Goal: Task Accomplishment & Management: Manage account settings

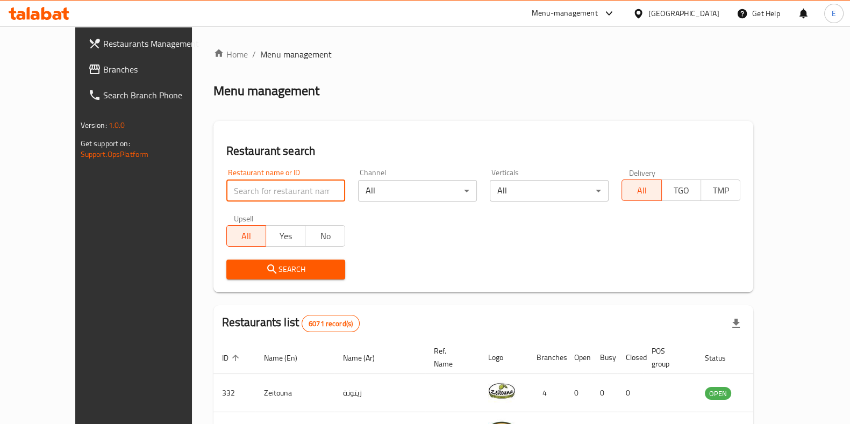
click at [282, 181] on input "search" at bounding box center [285, 191] width 119 height 22
type input "[US_STATE]"
click button "Search" at bounding box center [285, 270] width 119 height 20
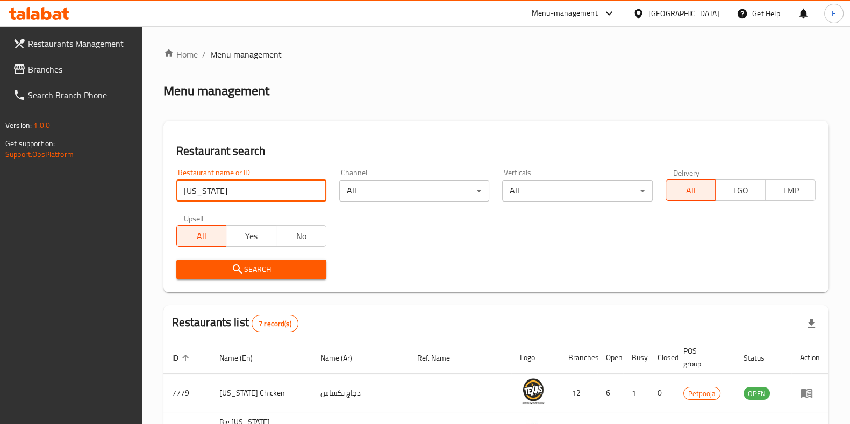
scroll to position [127, 0]
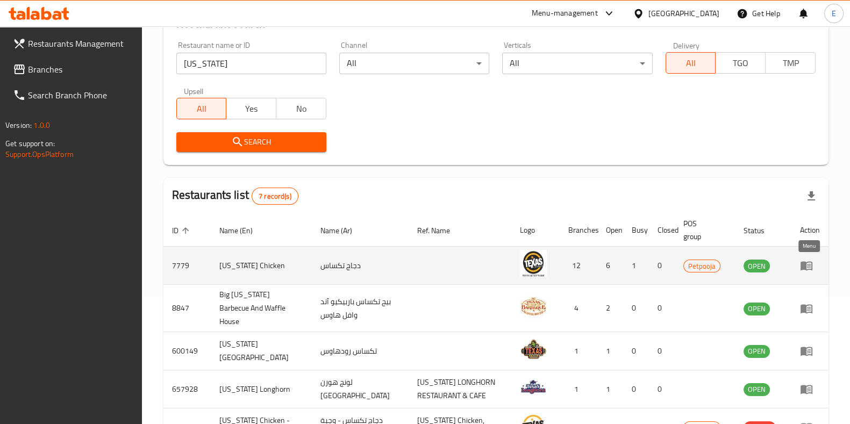
click at [806, 260] on icon "enhanced table" at bounding box center [806, 265] width 13 height 13
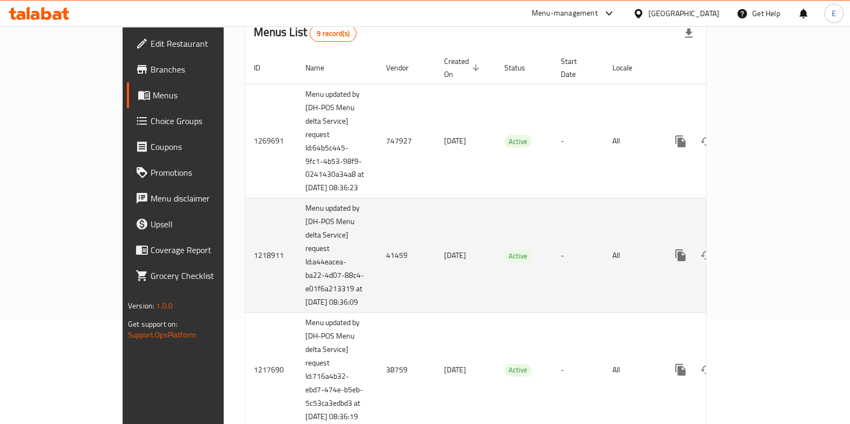
scroll to position [102, 0]
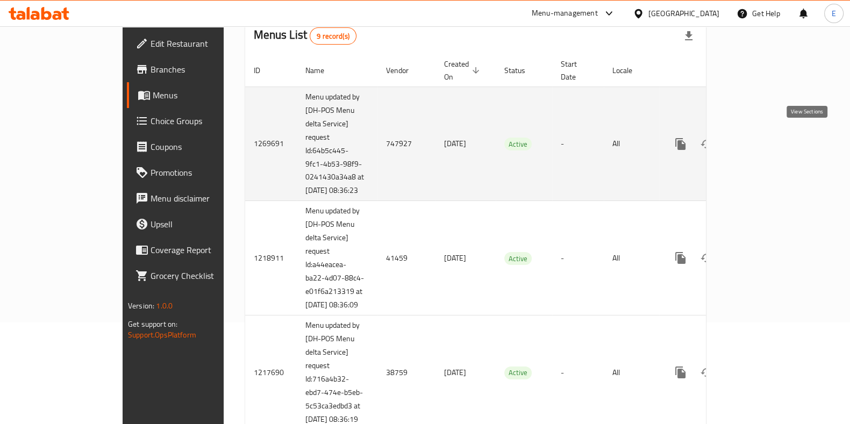
click at [765, 144] on icon "enhanced table" at bounding box center [758, 144] width 13 height 13
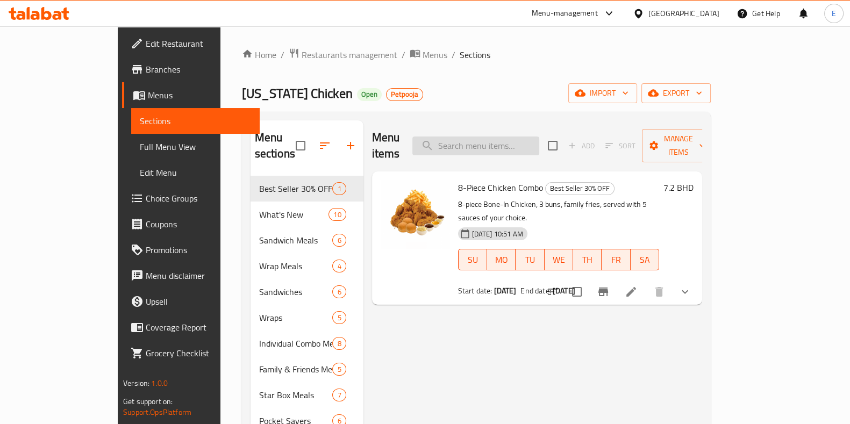
click at [526, 139] on input "search" at bounding box center [475, 146] width 127 height 19
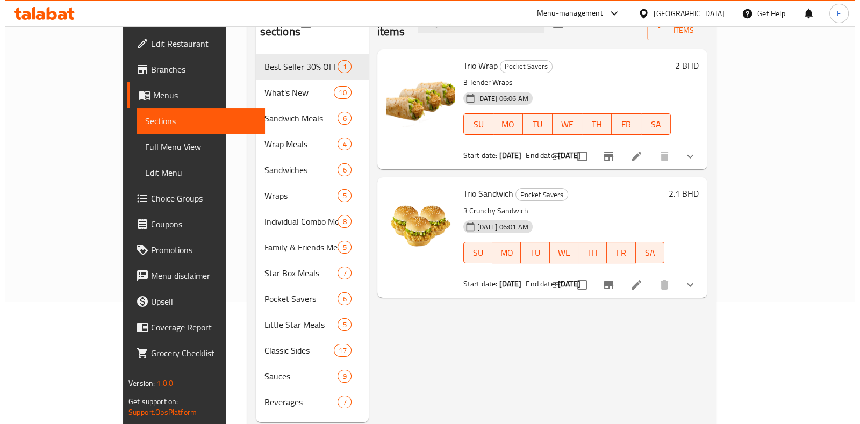
scroll to position [123, 0]
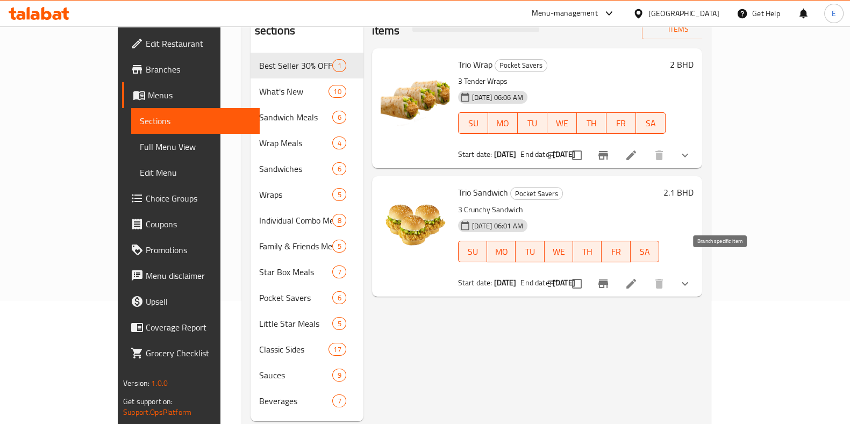
type input "trio"
click at [616, 274] on button "Branch-specific-item" at bounding box center [603, 284] width 26 height 26
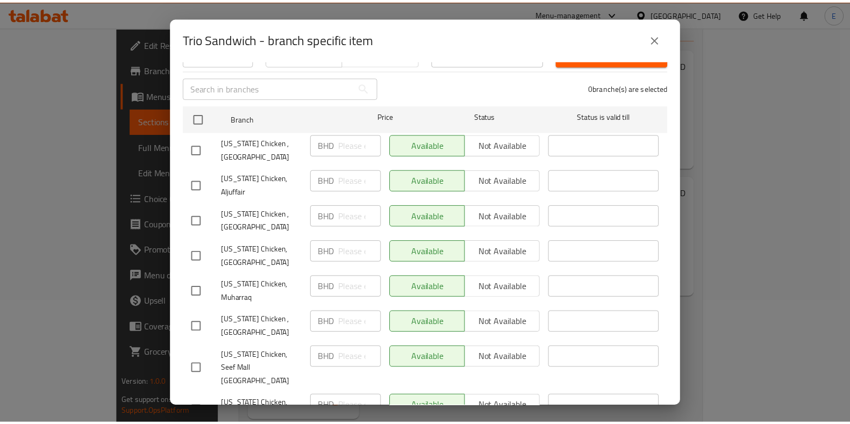
scroll to position [250, 0]
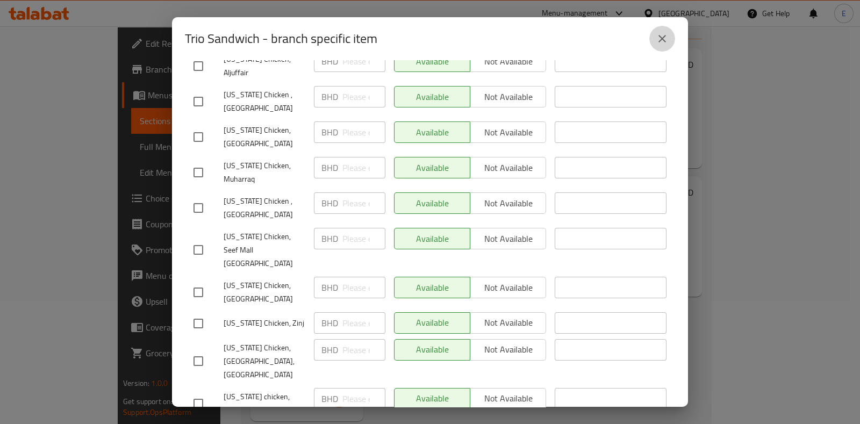
click at [661, 38] on icon "close" at bounding box center [663, 39] width 8 height 8
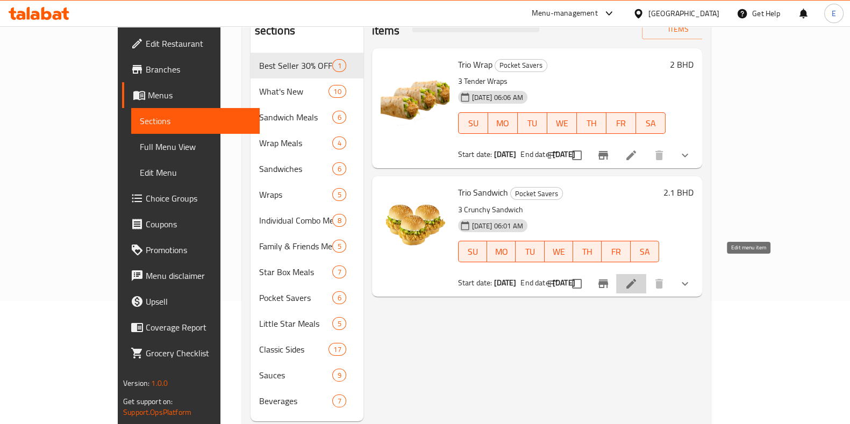
click at [638, 277] on icon at bounding box center [631, 283] width 13 height 13
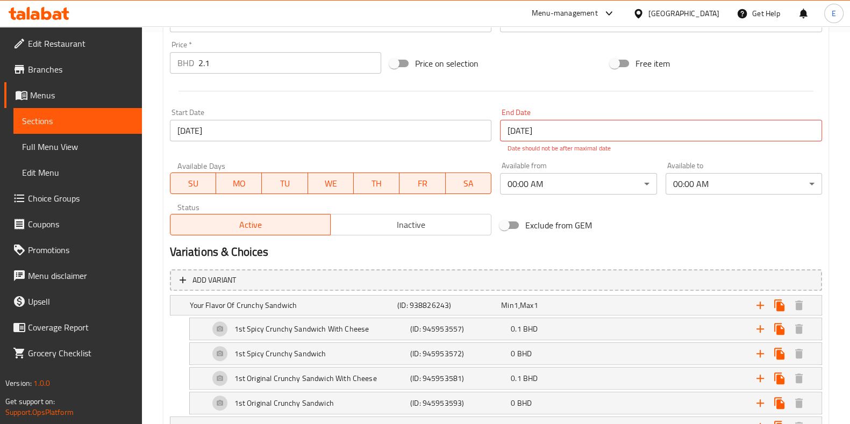
scroll to position [364, 0]
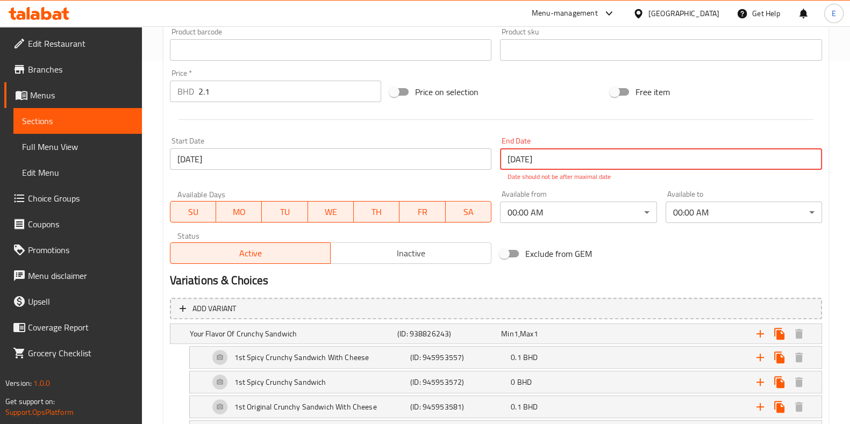
click at [601, 161] on input "[DATE]" at bounding box center [661, 159] width 322 height 22
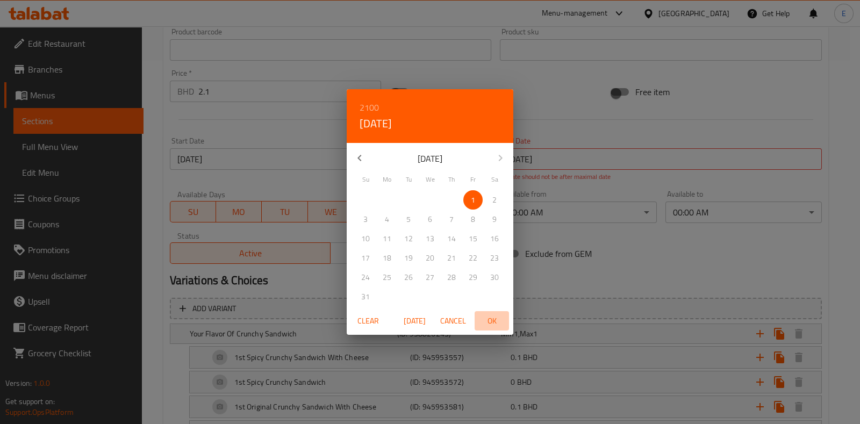
click at [488, 322] on span "OK" at bounding box center [492, 321] width 26 height 13
type input "01-01-2100"
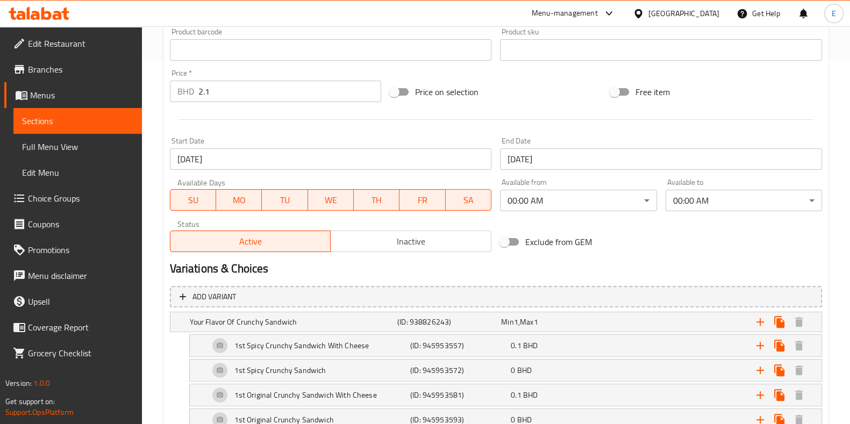
click at [621, 261] on h2 "Variations & Choices" at bounding box center [496, 269] width 652 height 16
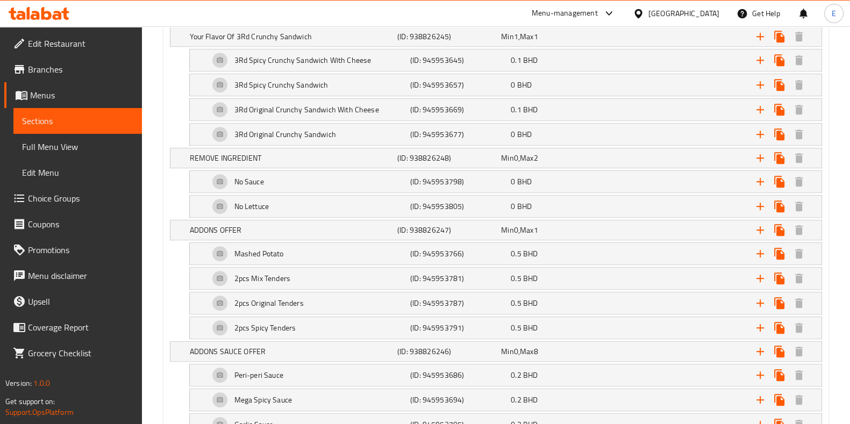
scroll to position [1064, 0]
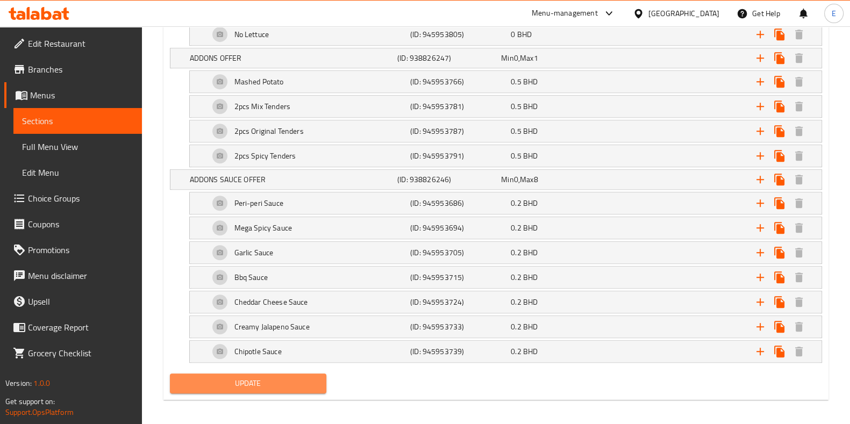
click at [293, 377] on span "Update" at bounding box center [248, 383] width 139 height 13
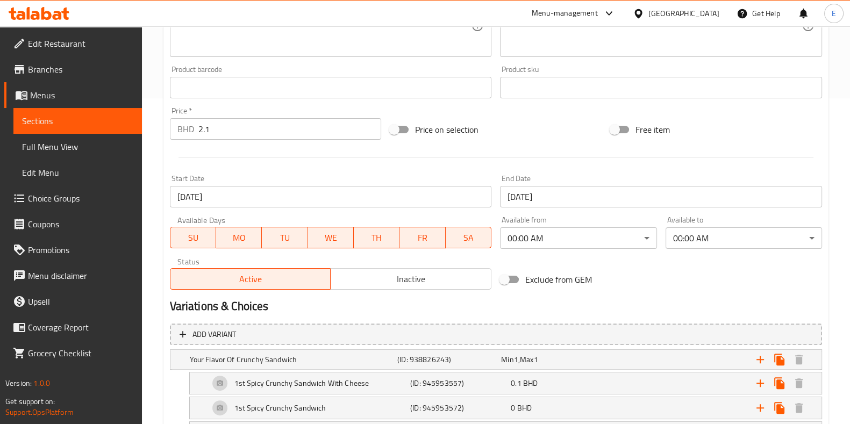
scroll to position [326, 0]
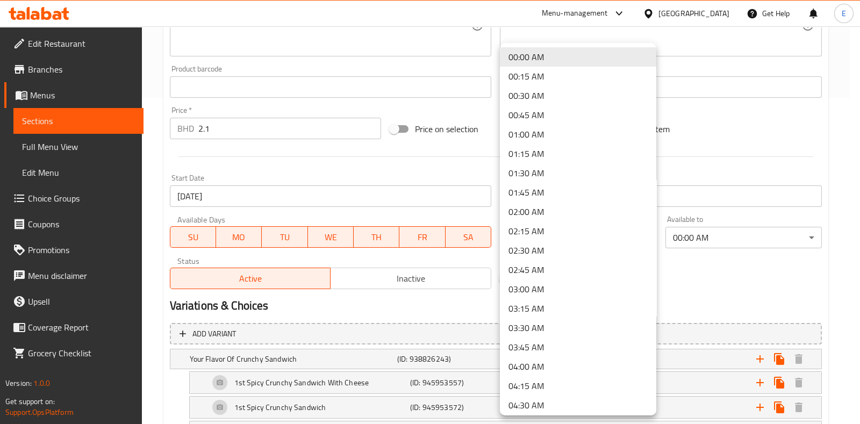
click at [725, 307] on div at bounding box center [430, 212] width 860 height 424
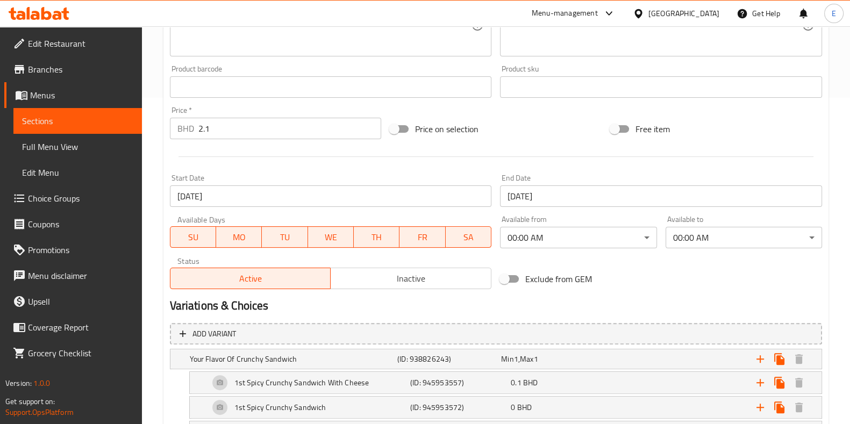
click at [562, 123] on div "Price on selection" at bounding box center [496, 129] width 220 height 29
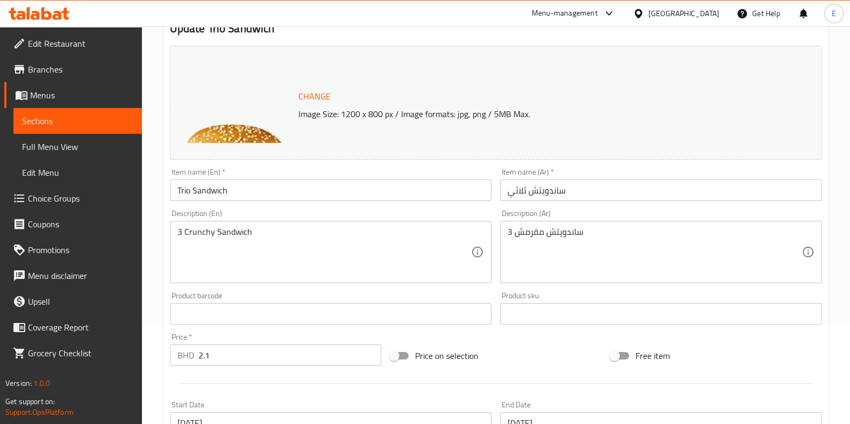
scroll to position [0, 0]
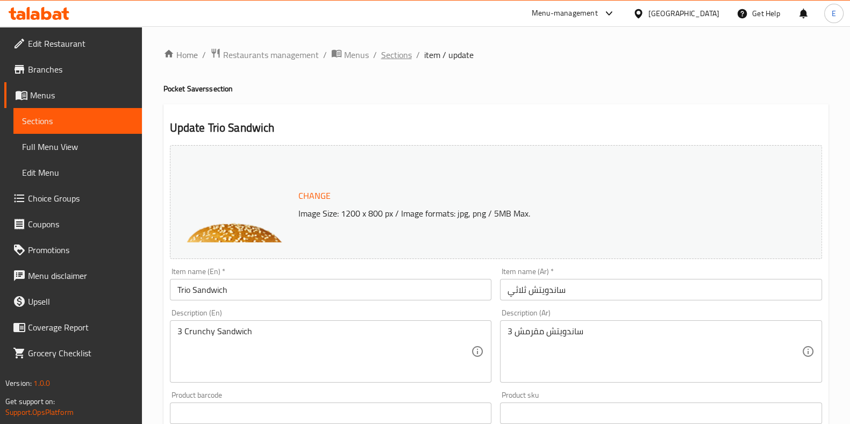
click at [393, 53] on span "Sections" at bounding box center [396, 54] width 31 height 13
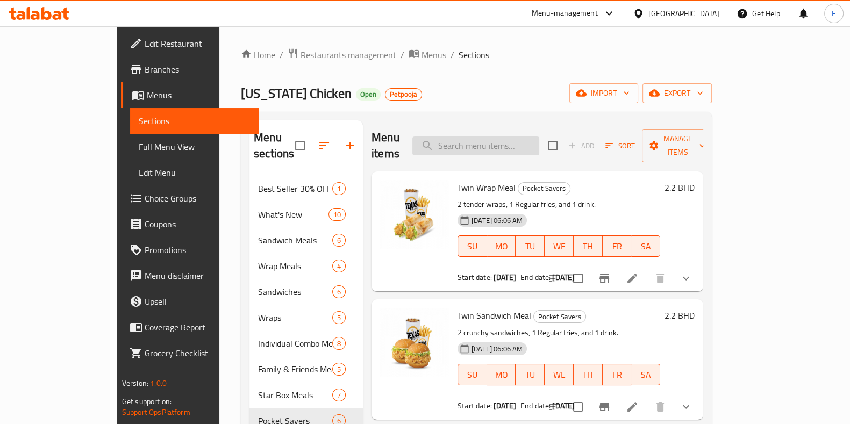
click at [497, 137] on input "search" at bounding box center [475, 146] width 127 height 19
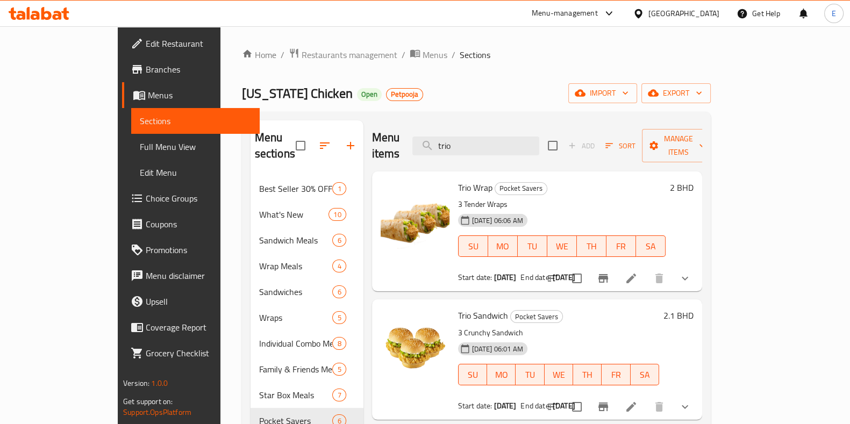
type input "trio"
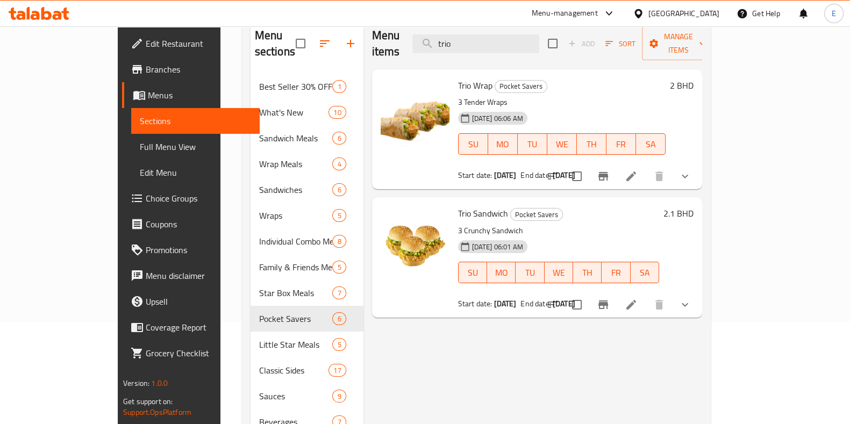
scroll to position [103, 0]
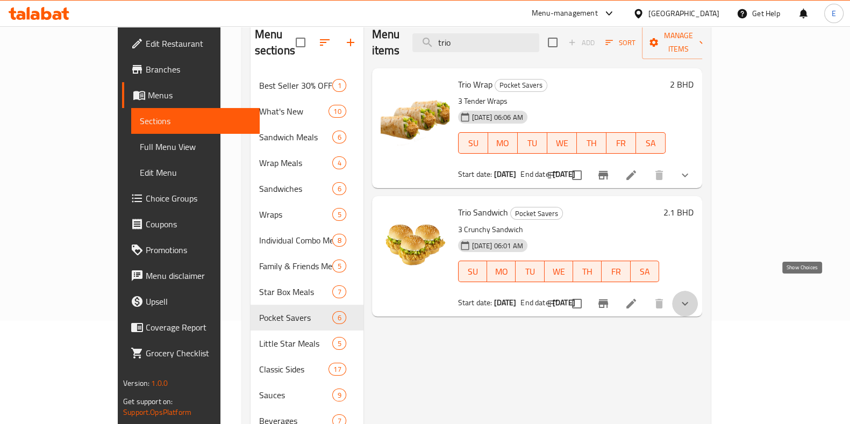
click at [688, 302] on icon "show more" at bounding box center [685, 304] width 6 height 4
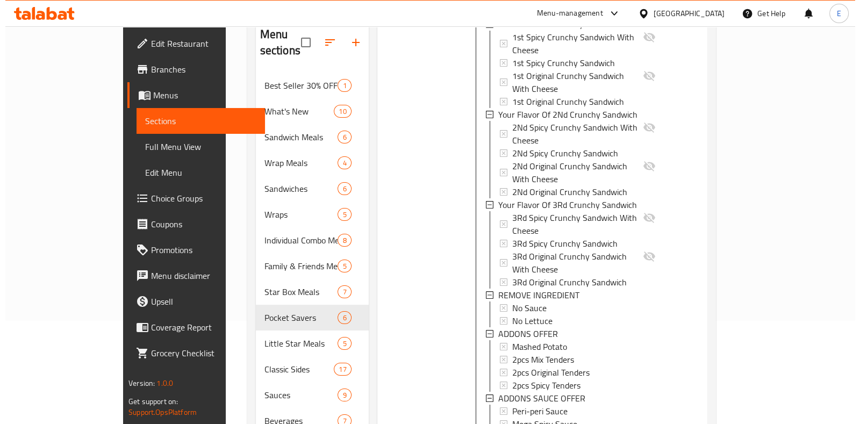
scroll to position [151, 0]
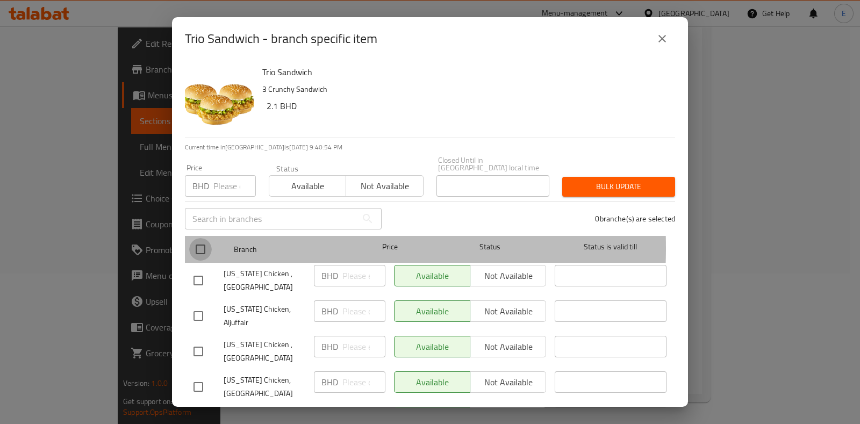
click at [198, 240] on input "checkbox" at bounding box center [200, 249] width 23 height 23
checkbox input "true"
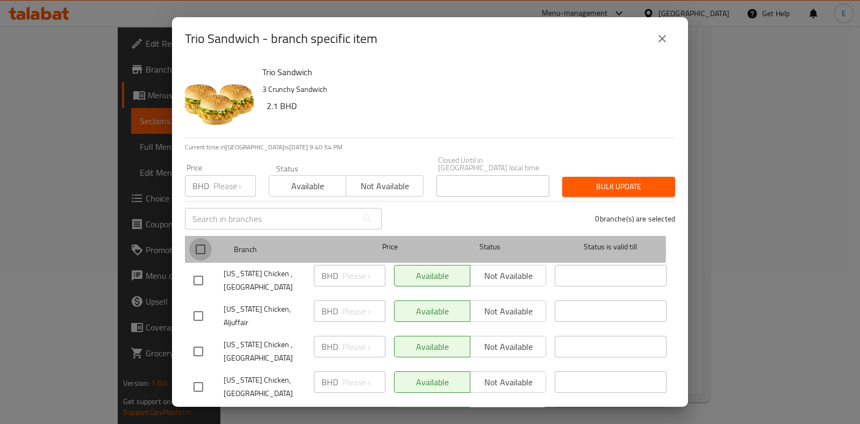
checkbox input "true"
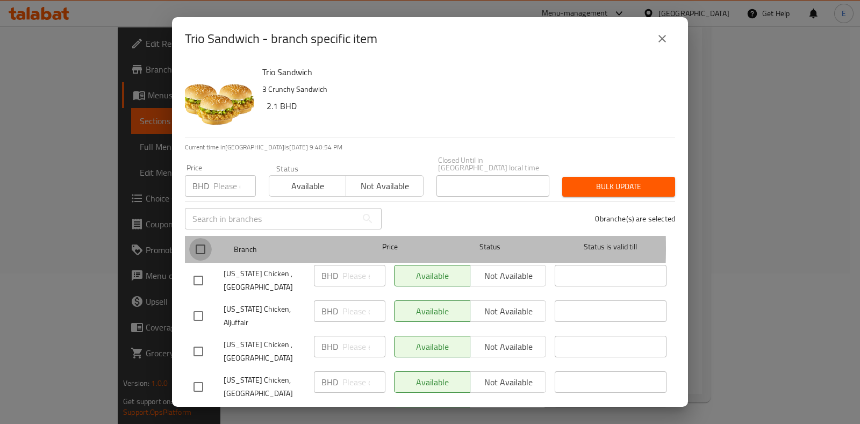
checkbox input "true"
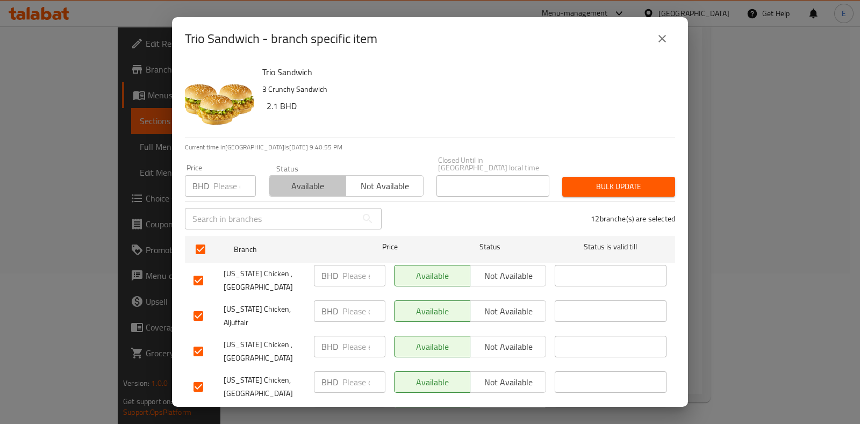
click at [297, 179] on span "Available" at bounding box center [308, 187] width 68 height 16
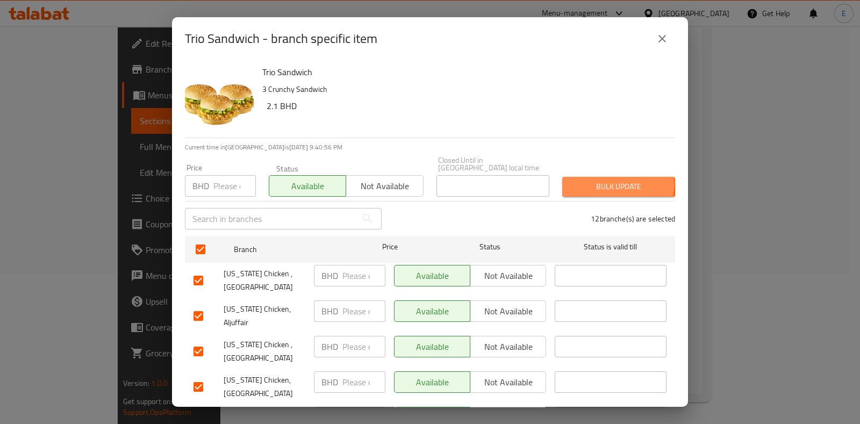
click at [604, 180] on span "Bulk update" at bounding box center [619, 186] width 96 height 13
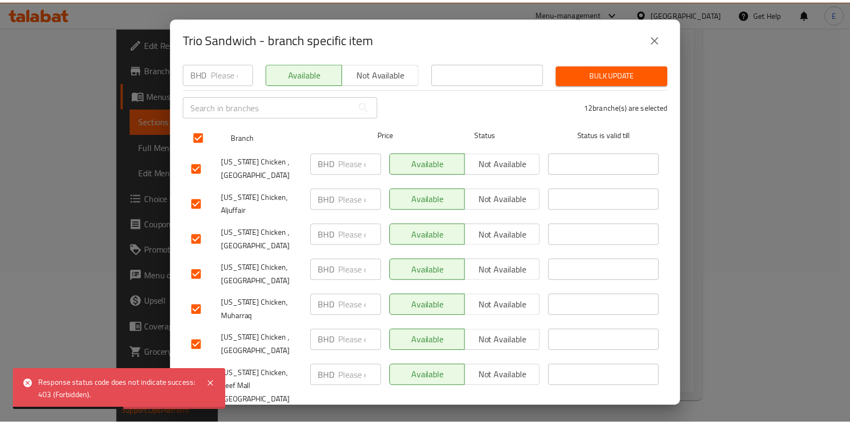
scroll to position [0, 0]
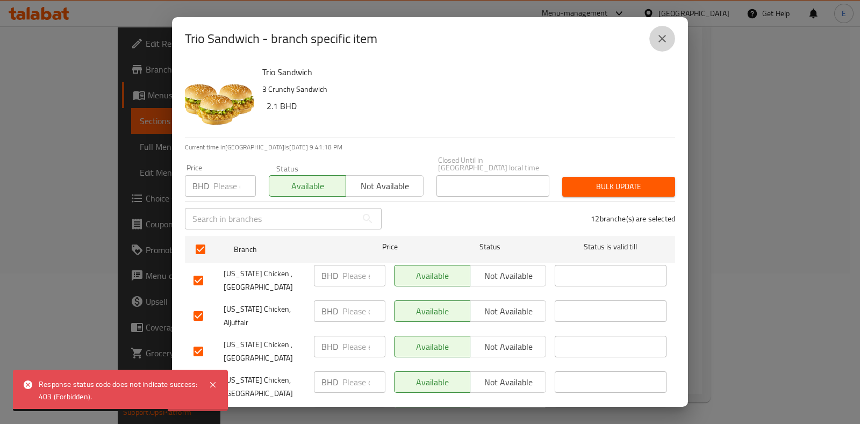
click at [661, 40] on icon "close" at bounding box center [662, 38] width 13 height 13
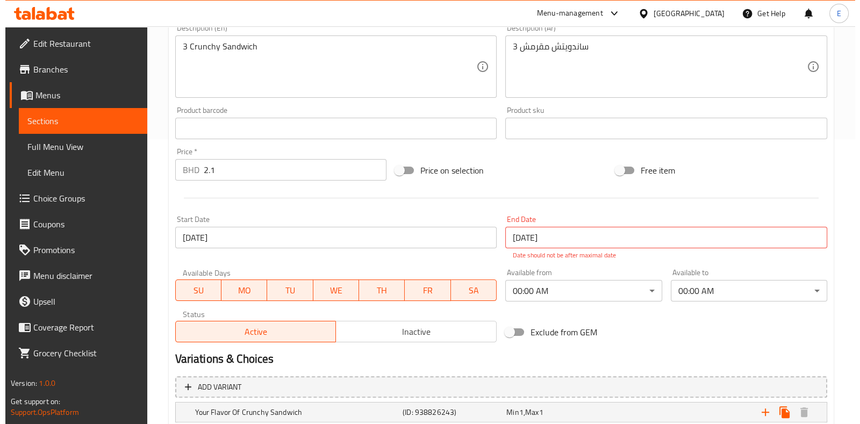
scroll to position [286, 0]
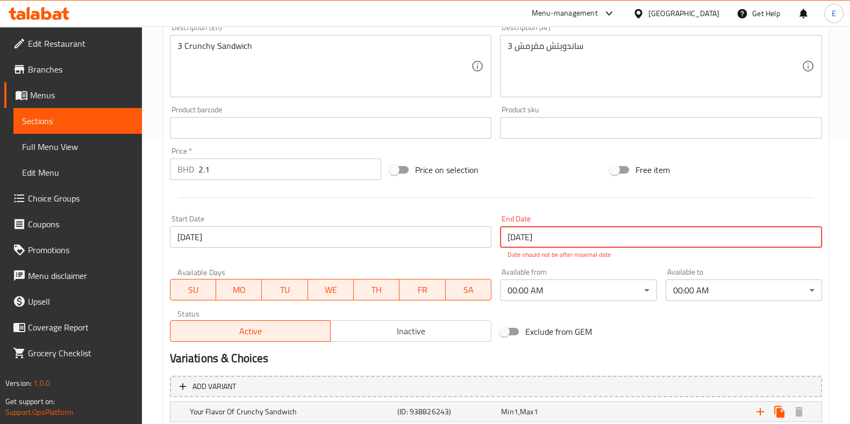
click at [540, 233] on input "[DATE]" at bounding box center [661, 237] width 322 height 22
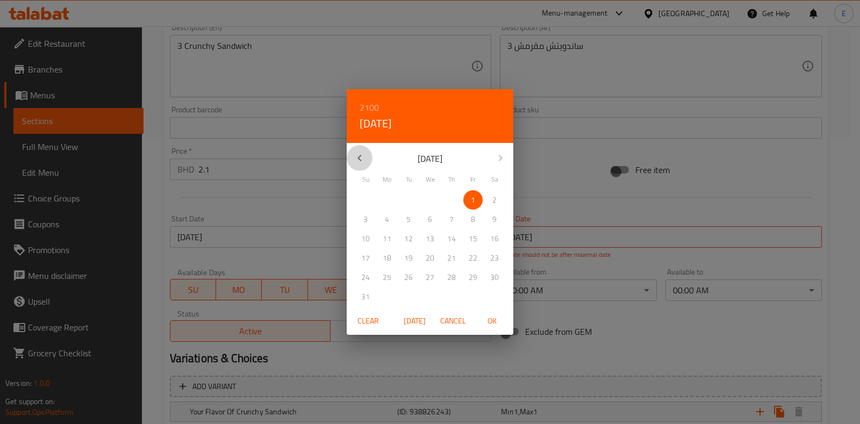
click at [359, 149] on button "button" at bounding box center [360, 158] width 26 height 26
click at [364, 106] on h6 "2100" at bounding box center [369, 107] width 19 height 15
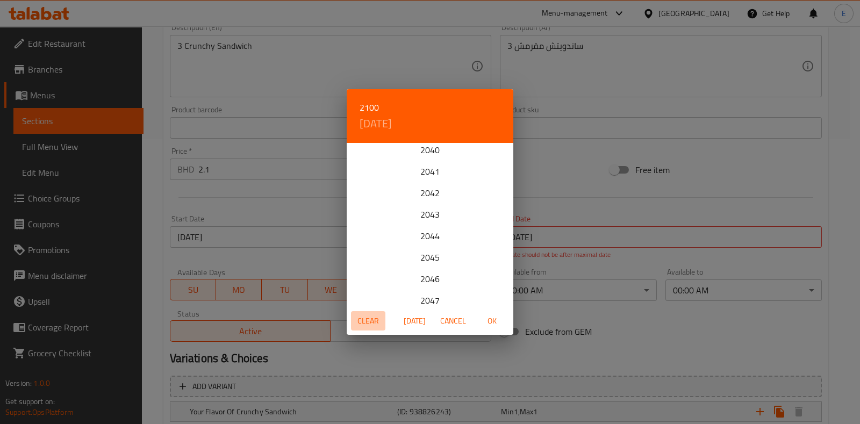
click at [368, 315] on span "Clear" at bounding box center [368, 321] width 26 height 13
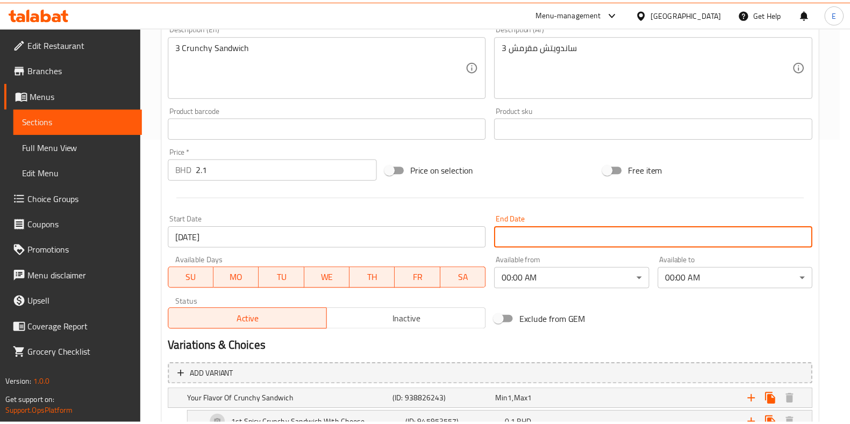
scroll to position [338, 0]
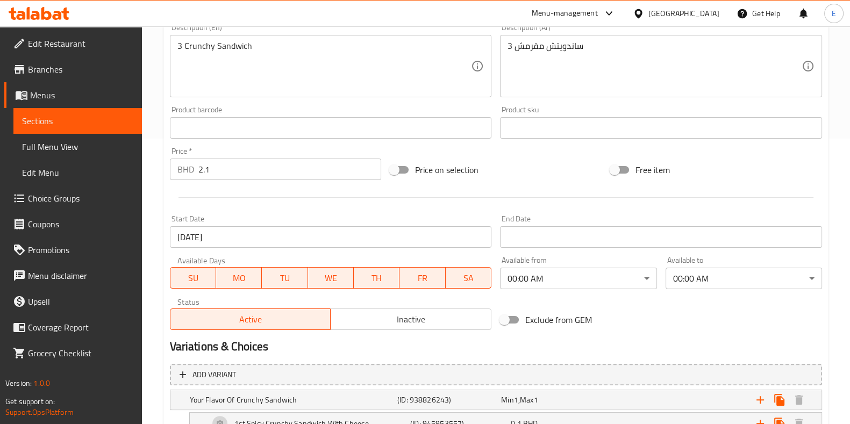
click at [476, 204] on div at bounding box center [496, 197] width 661 height 26
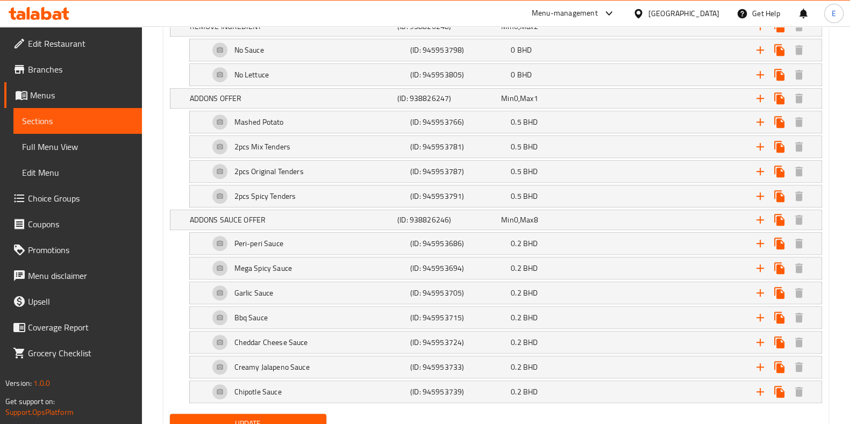
scroll to position [1064, 0]
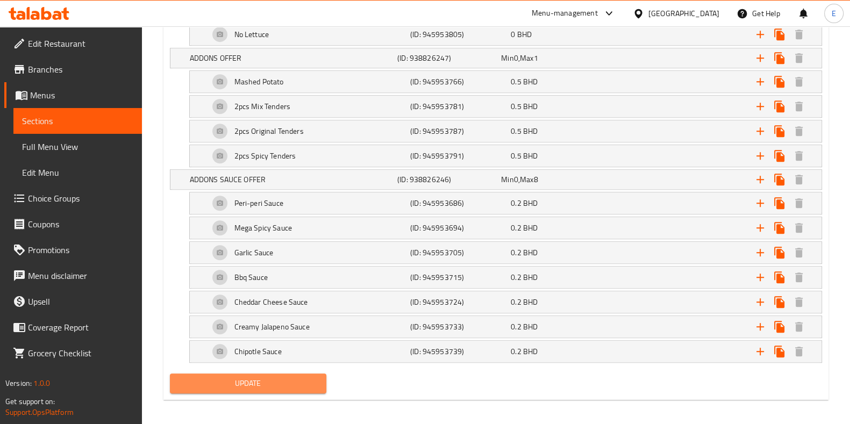
click at [277, 385] on button "Update" at bounding box center [248, 384] width 156 height 20
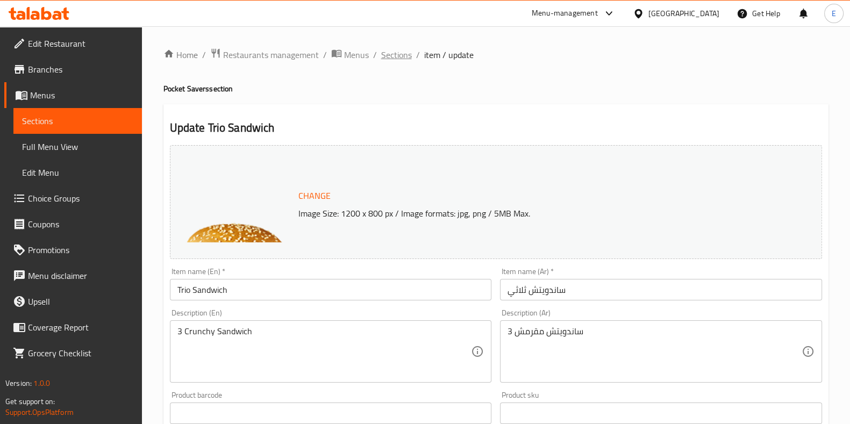
click at [395, 49] on span "Sections" at bounding box center [396, 54] width 31 height 13
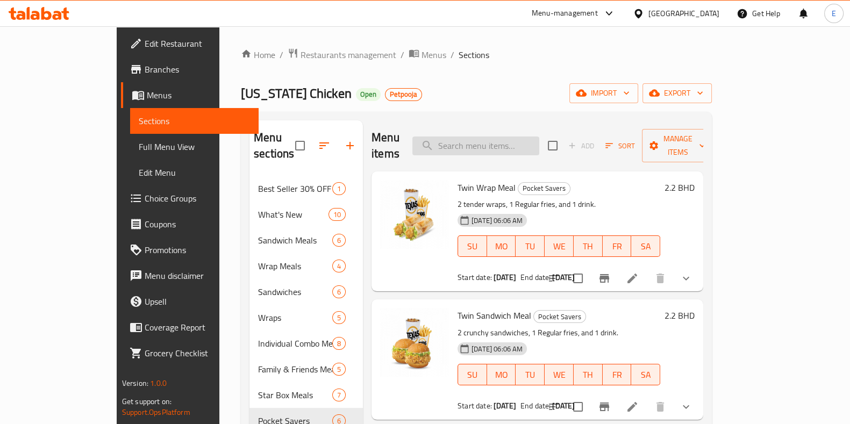
click at [497, 139] on input "search" at bounding box center [475, 146] width 127 height 19
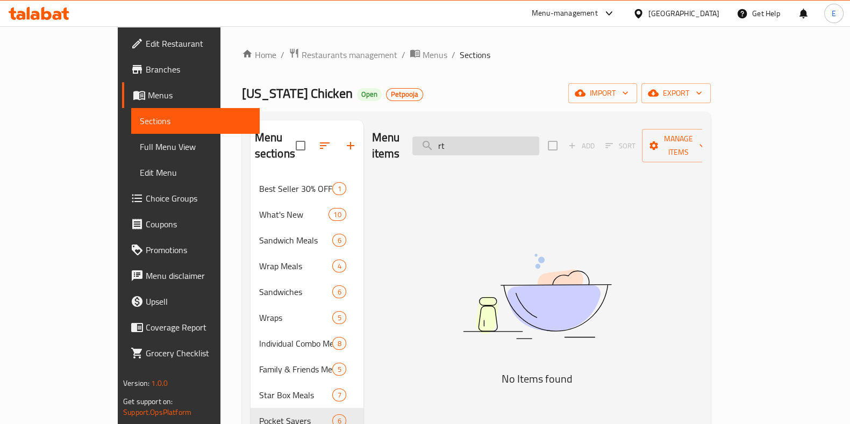
type input "r"
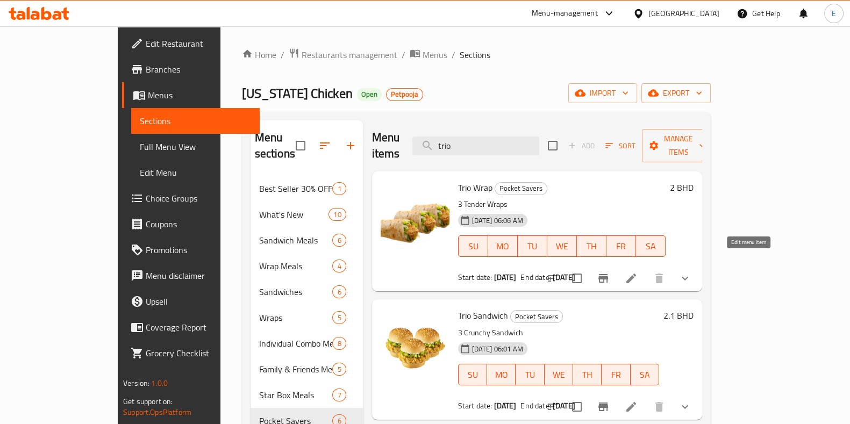
type input "trio"
click at [638, 272] on icon at bounding box center [631, 278] width 13 height 13
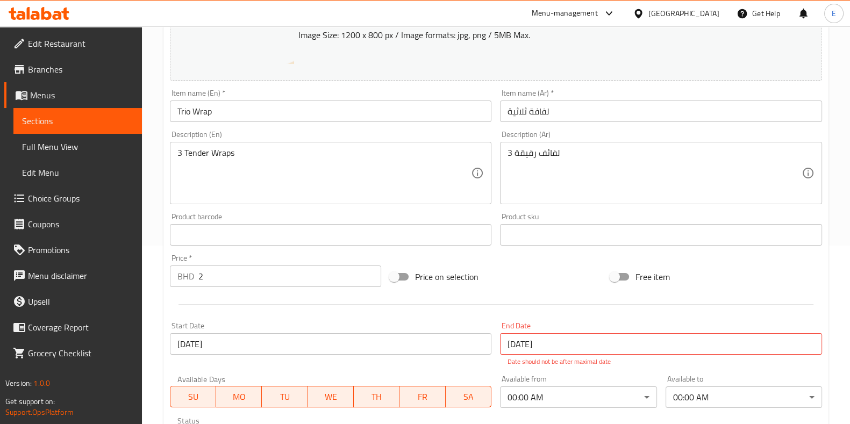
scroll to position [132, 0]
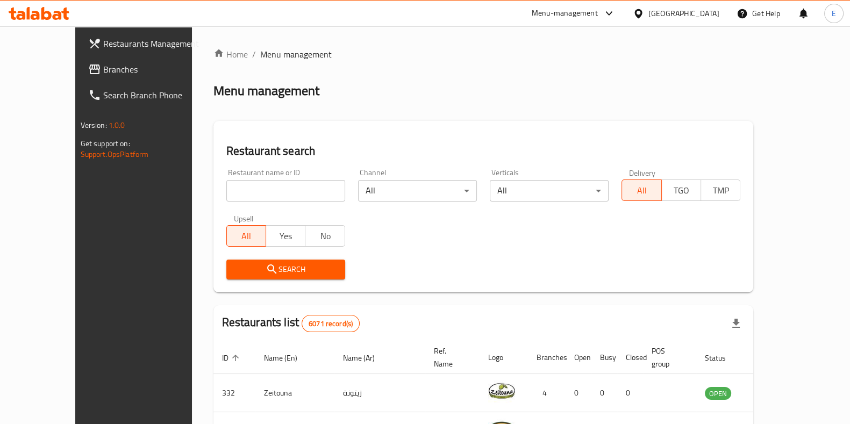
click at [259, 182] on input "search" at bounding box center [285, 191] width 119 height 22
type input "[US_STATE]"
click button "Search" at bounding box center [285, 270] width 119 height 20
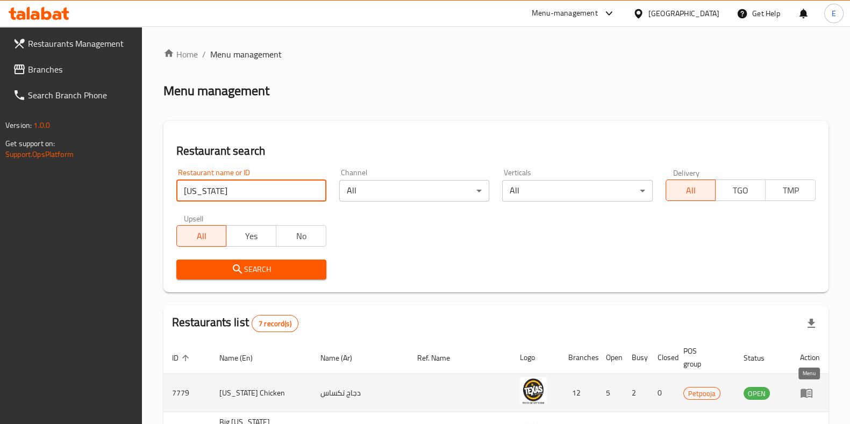
click at [813, 399] on link "enhanced table" at bounding box center [810, 393] width 20 height 13
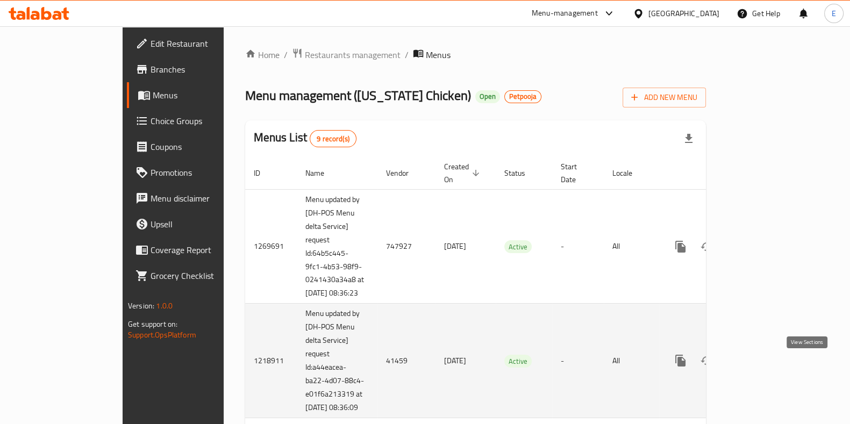
click at [765, 366] on icon "enhanced table" at bounding box center [758, 360] width 13 height 13
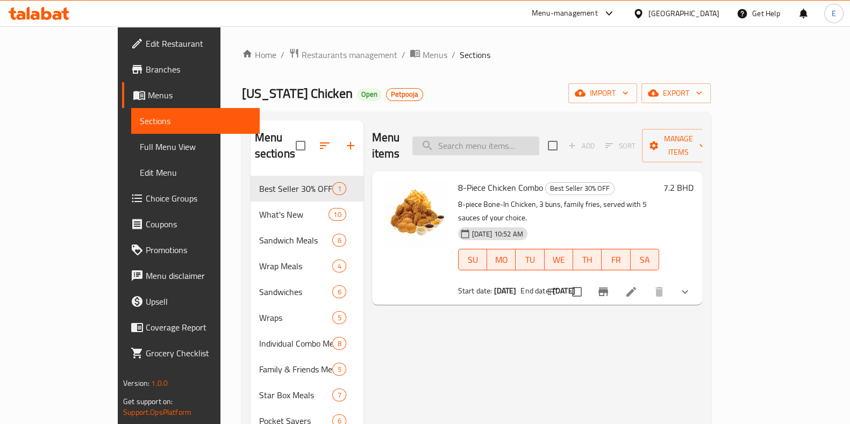
click at [534, 145] on input "search" at bounding box center [475, 146] width 127 height 19
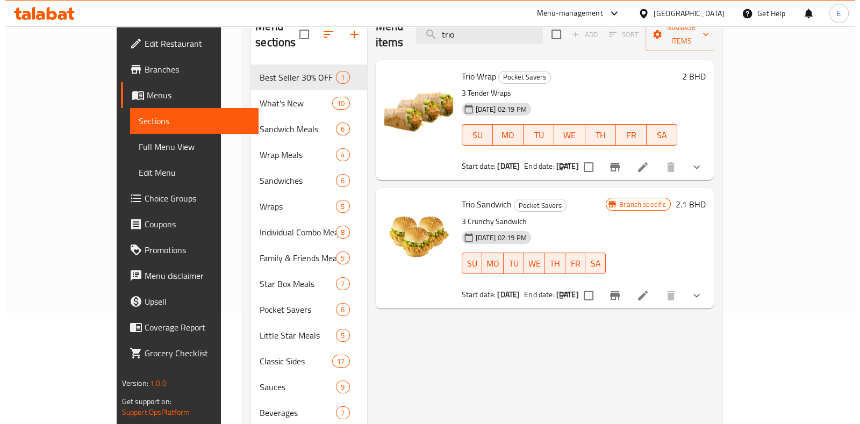
scroll to position [112, 0]
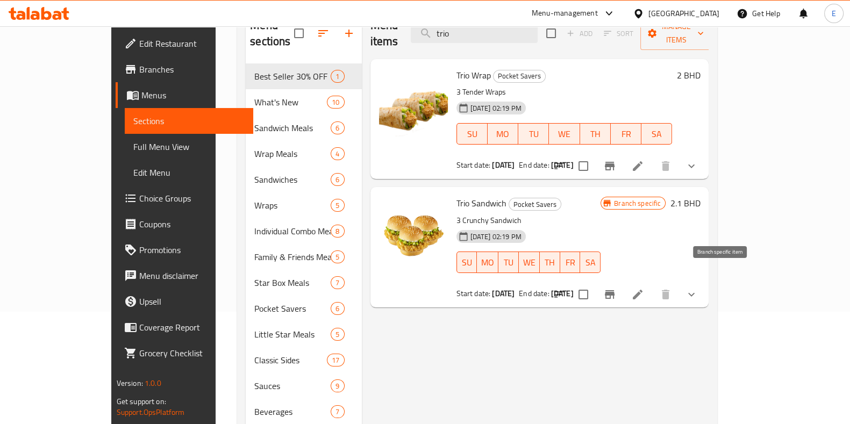
type input "trio"
click at [615, 290] on icon "Branch-specific-item" at bounding box center [610, 294] width 10 height 9
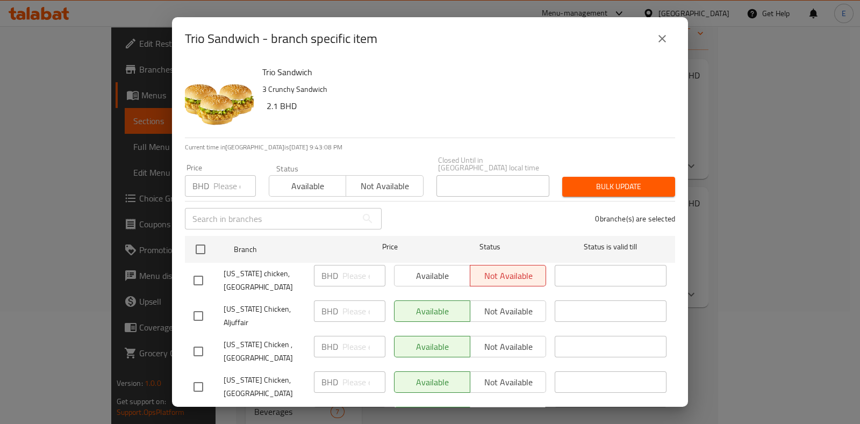
click at [199, 273] on input "checkbox" at bounding box center [198, 280] width 23 height 23
checkbox input "true"
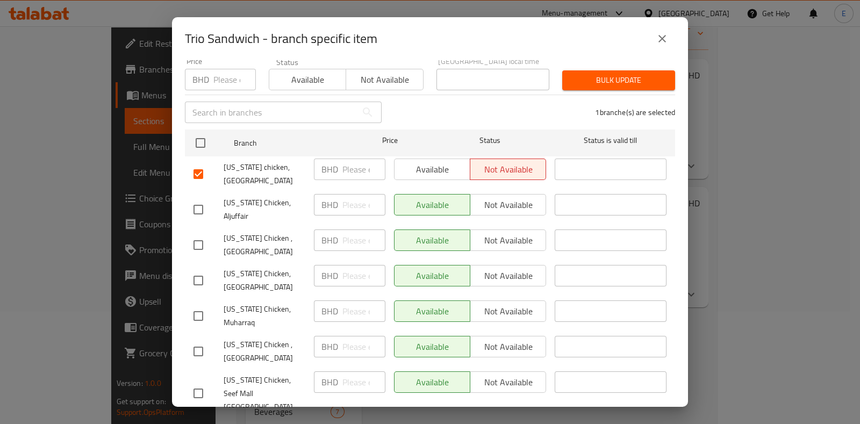
scroll to position [104, 0]
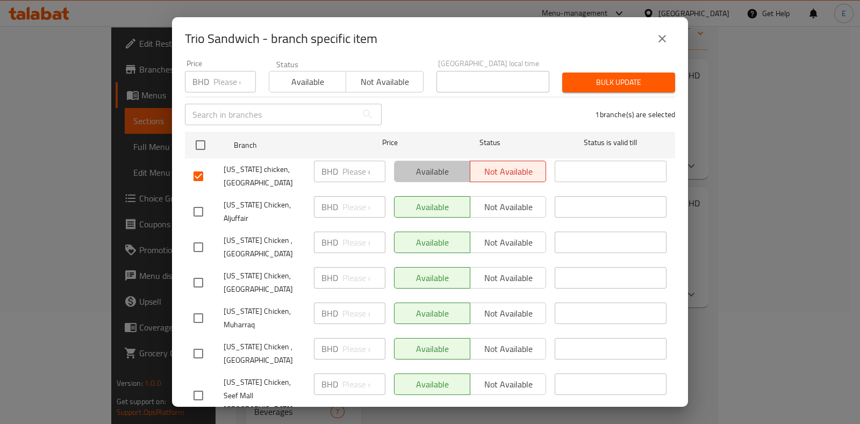
click at [437, 161] on button "Available" at bounding box center [432, 172] width 76 height 22
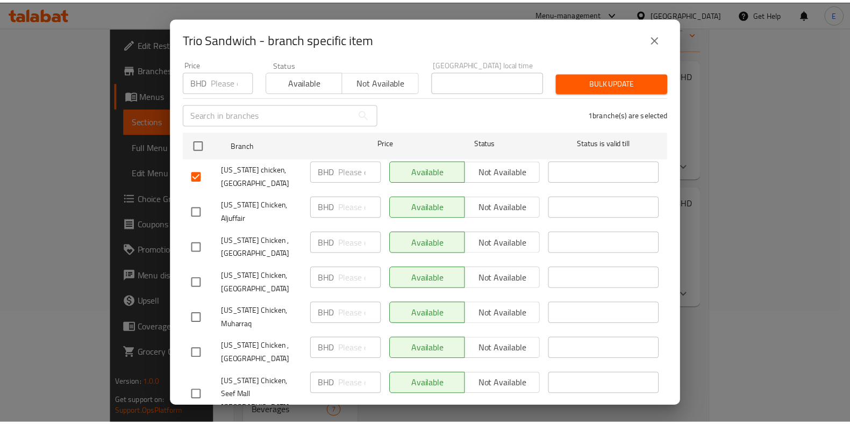
scroll to position [250, 0]
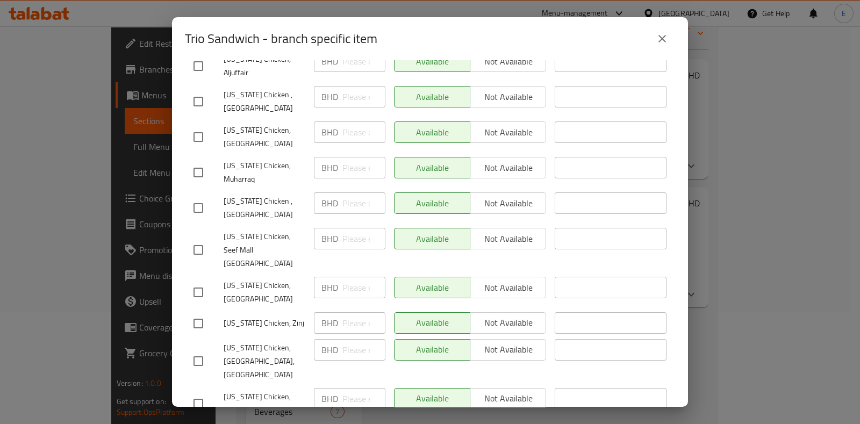
click at [671, 35] on button "close" at bounding box center [663, 39] width 26 height 26
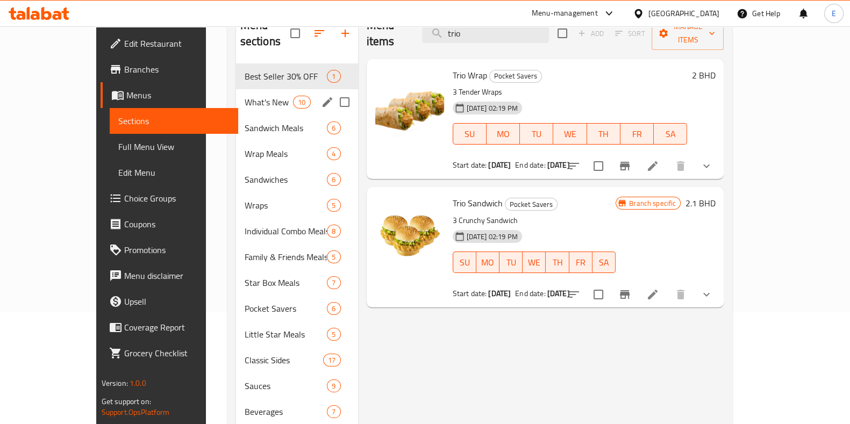
scroll to position [13, 0]
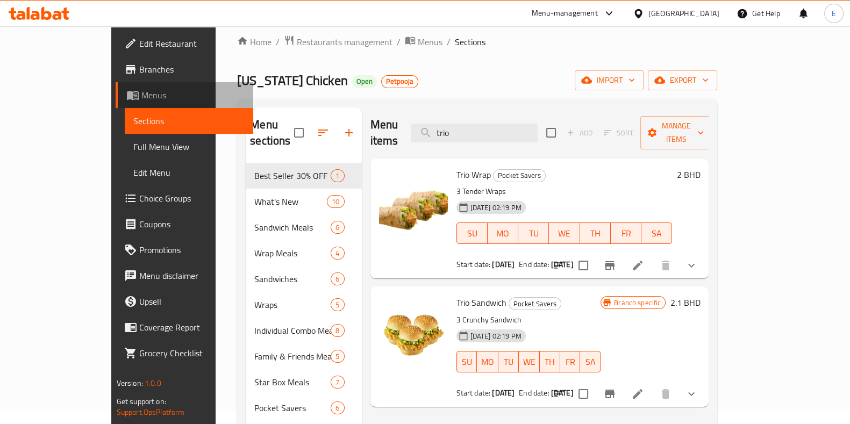
click at [141, 98] on span "Menus" at bounding box center [192, 95] width 103 height 13
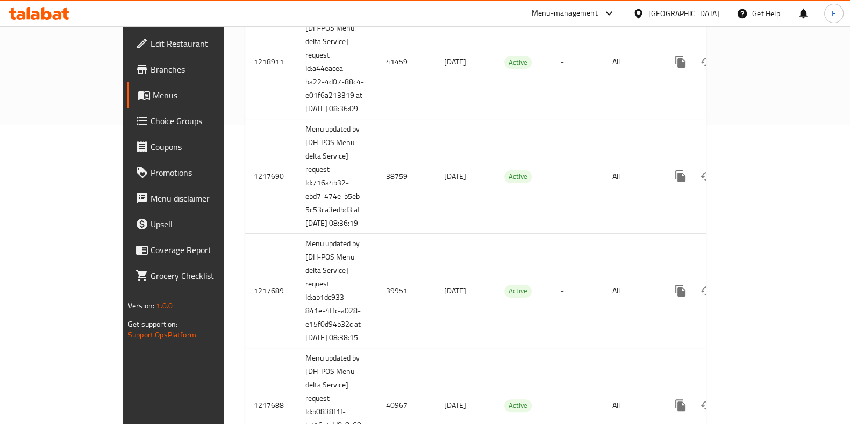
scroll to position [300, 0]
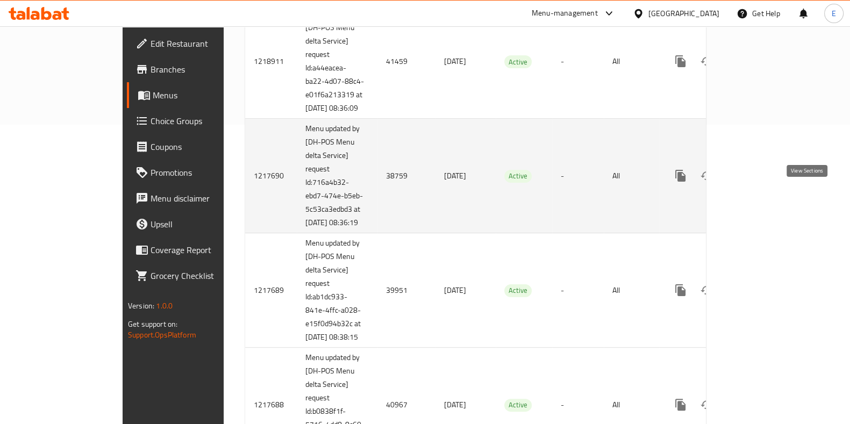
click at [765, 182] on icon "enhanced table" at bounding box center [758, 175] width 13 height 13
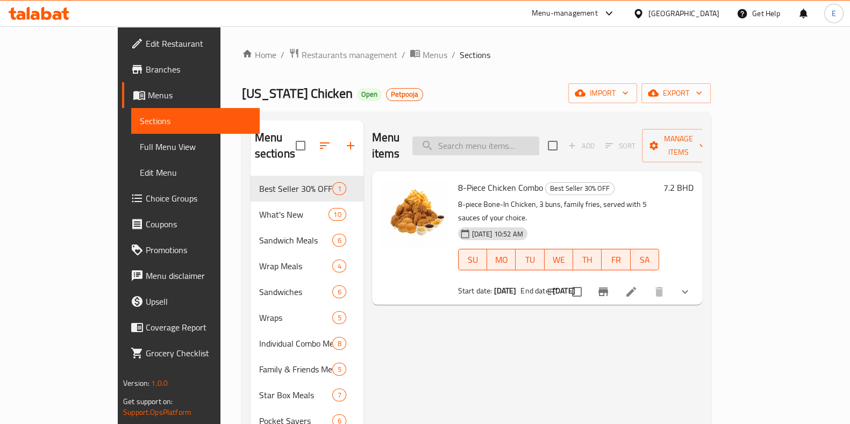
click at [539, 144] on input "search" at bounding box center [475, 146] width 127 height 19
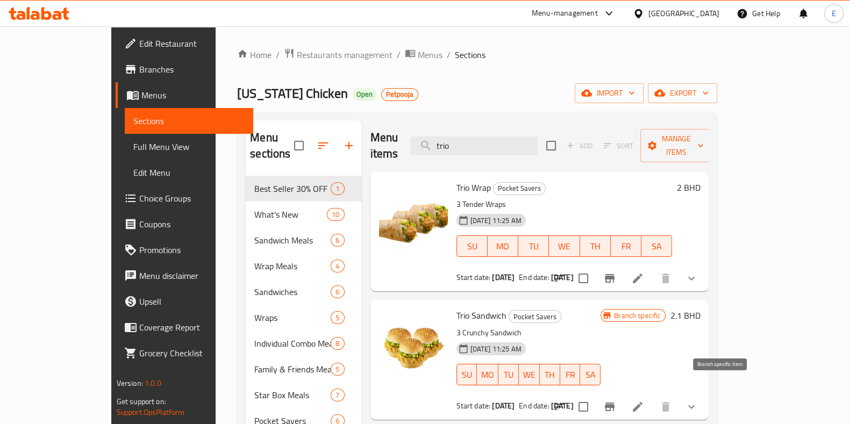
type input "trio"
click at [616, 401] on icon "Branch-specific-item" at bounding box center [609, 407] width 13 height 13
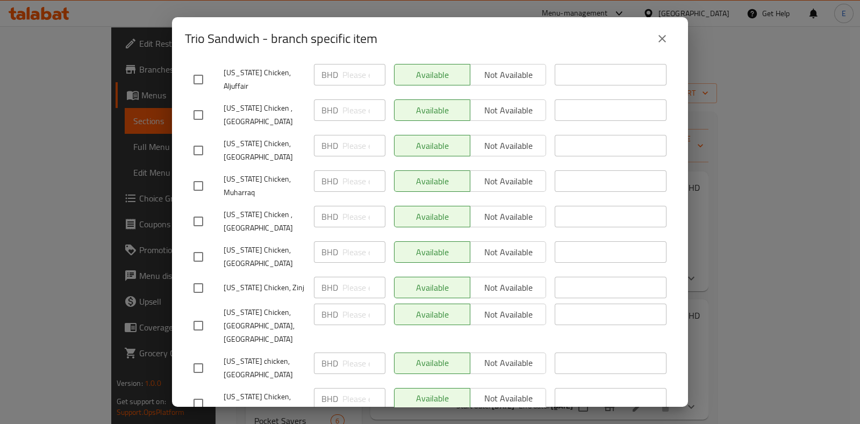
scroll to position [106, 0]
